Goal: Go to known website: Access a specific website the user already knows

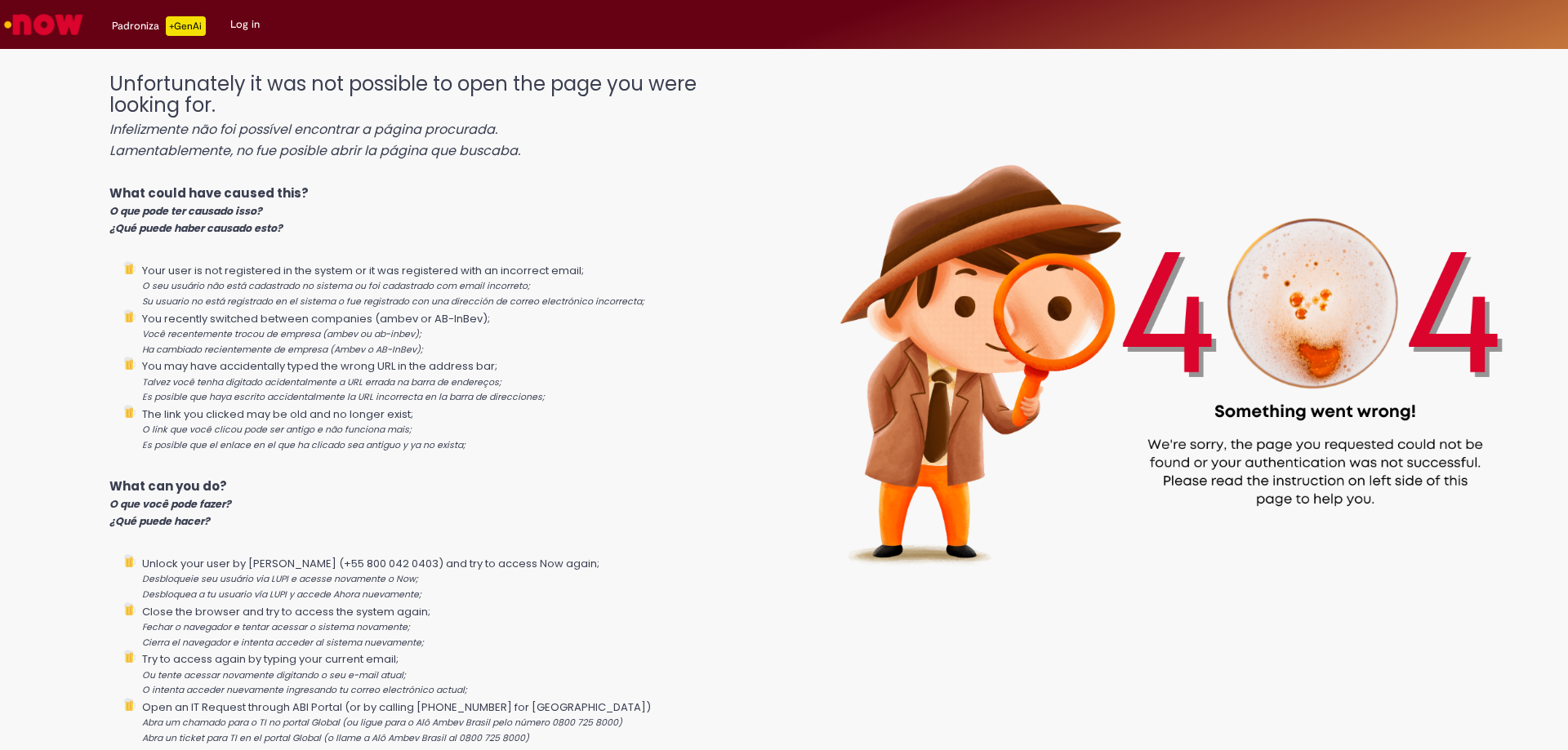
click at [241, 25] on link "Log in" at bounding box center [245, 24] width 54 height 49
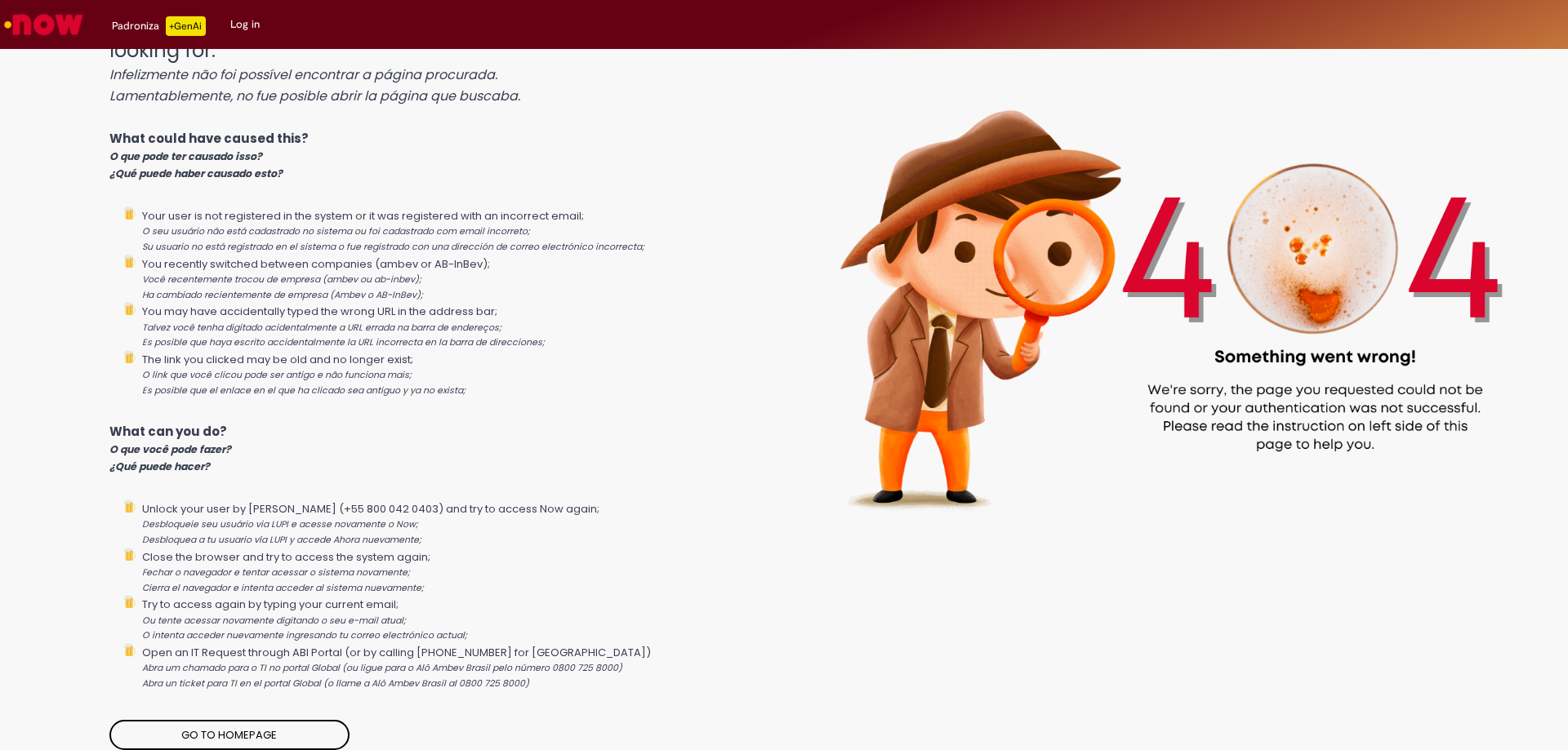
click at [228, 733] on link "Go to homepage" at bounding box center [228, 735] width 239 height 31
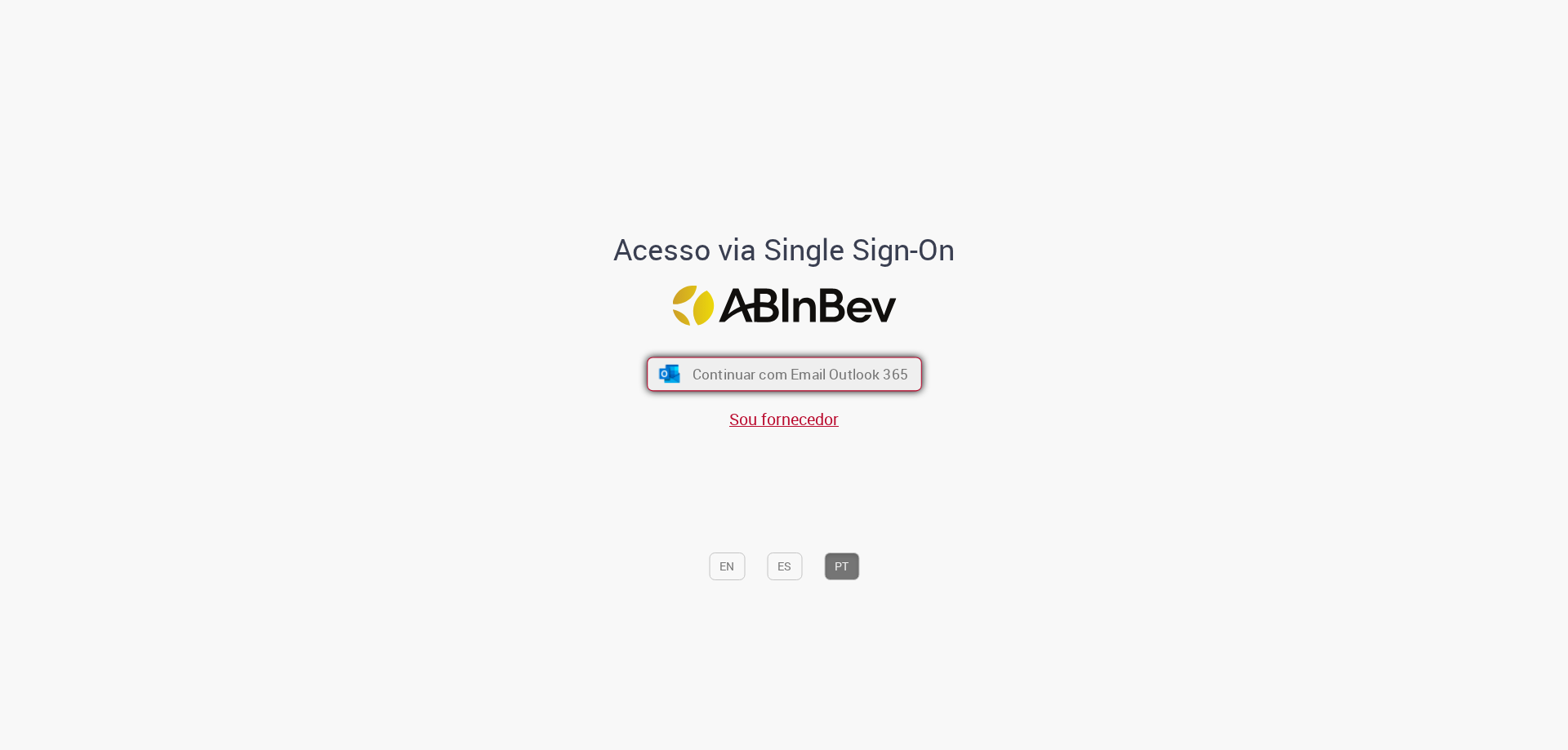
click at [731, 376] on span "Continuar com Email Outlook 365" at bounding box center [799, 375] width 215 height 19
